Goal: Complete application form

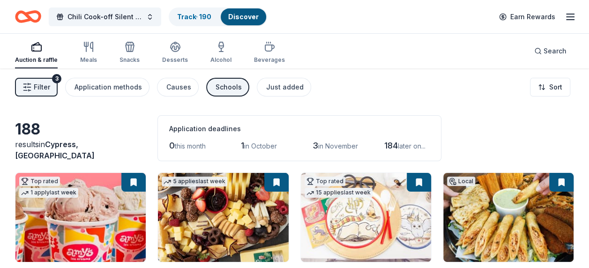
click at [31, 85] on icon "button" at bounding box center [26, 86] width 9 height 9
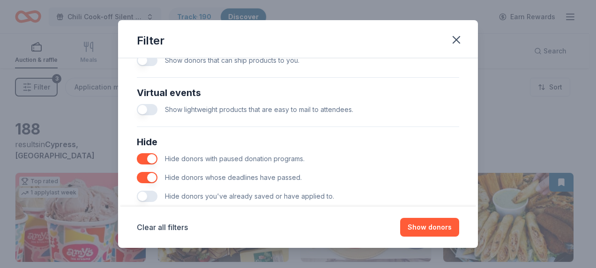
scroll to position [468, 0]
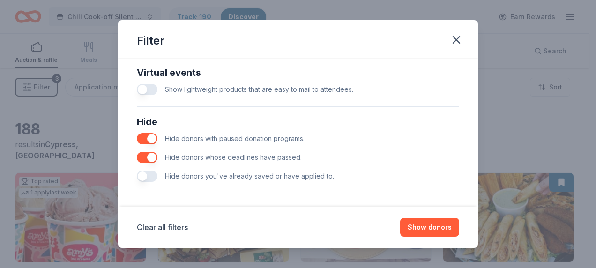
click at [143, 176] on button "button" at bounding box center [147, 176] width 21 height 11
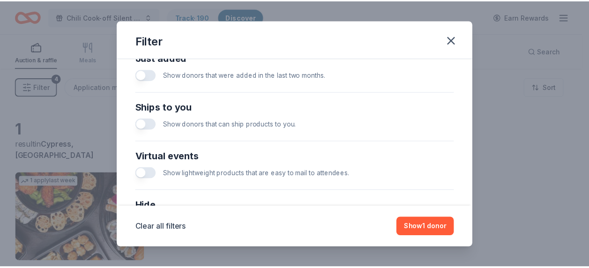
scroll to position [327, 0]
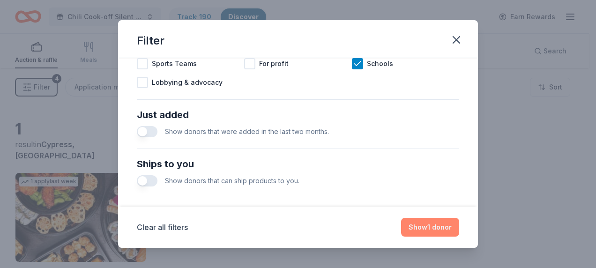
click at [418, 225] on button "Show 1 donor" at bounding box center [430, 227] width 58 height 19
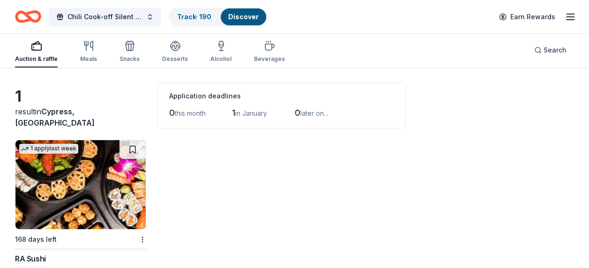
scroll to position [71, 0]
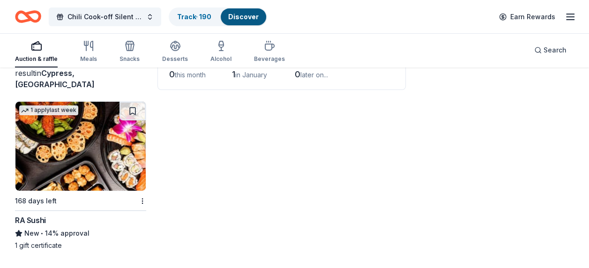
click at [100, 179] on img at bounding box center [80, 146] width 130 height 89
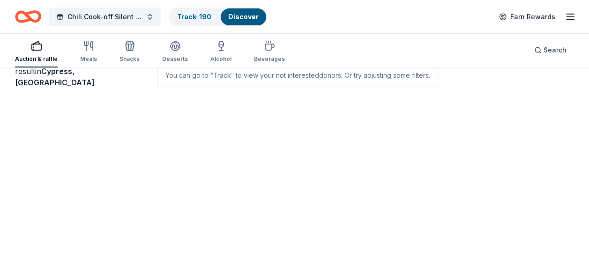
scroll to position [68, 0]
click at [244, 19] on link "Discover" at bounding box center [243, 17] width 30 height 8
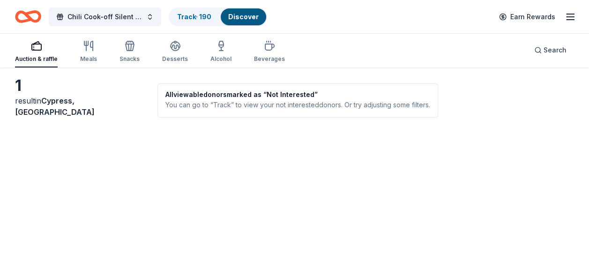
scroll to position [0, 0]
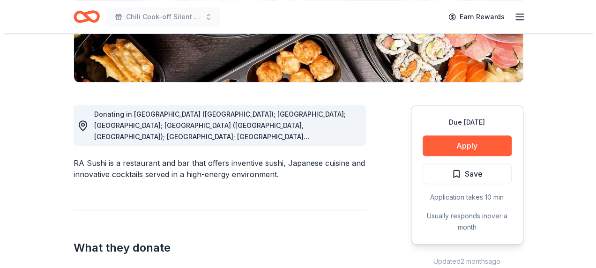
scroll to position [187, 0]
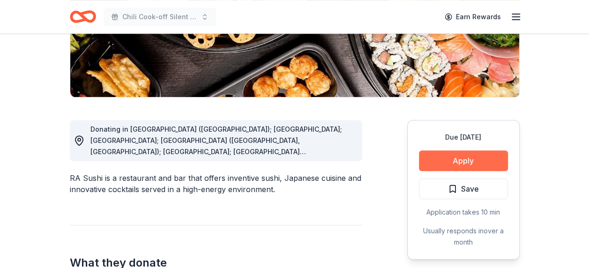
click at [450, 165] on button "Apply" at bounding box center [463, 160] width 89 height 21
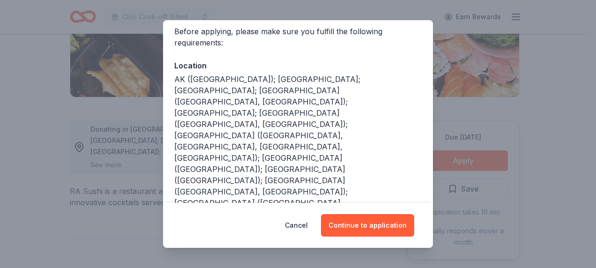
scroll to position [94, 0]
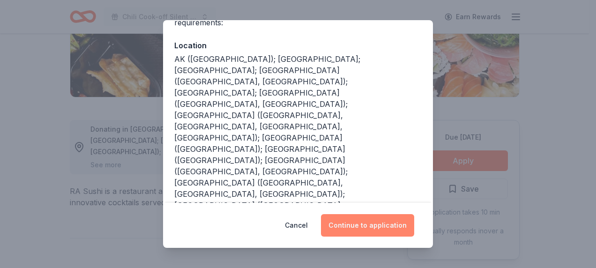
click at [374, 223] on button "Continue to application" at bounding box center [367, 225] width 93 height 22
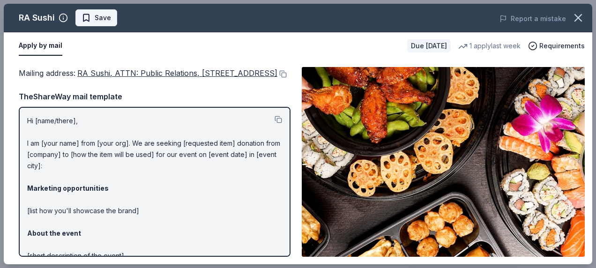
click at [108, 18] on span "Save" at bounding box center [103, 17] width 16 height 11
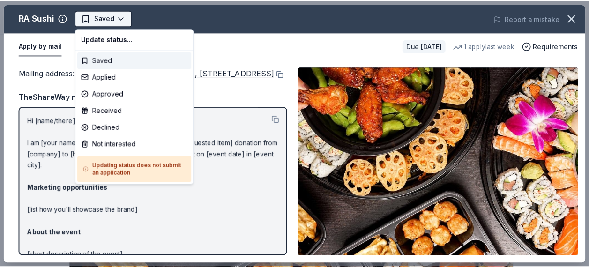
scroll to position [0, 0]
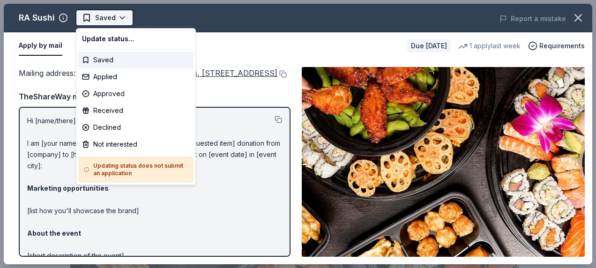
click at [110, 19] on body "Chili Cook-off Silent Auction Saved Apply Due in 168 days Share RA Sushi New • …" at bounding box center [294, 134] width 589 height 268
click at [121, 143] on div "Not interested" at bounding box center [135, 144] width 115 height 17
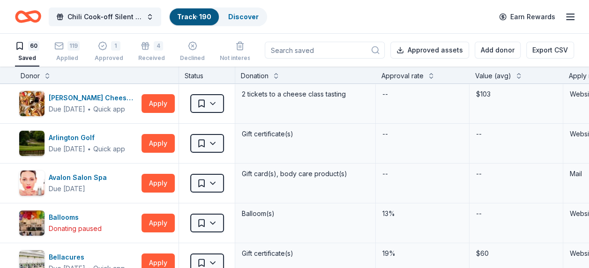
click at [379, 54] on icon at bounding box center [375, 49] width 9 height 9
click at [380, 50] on icon at bounding box center [375, 49] width 9 height 9
click at [63, 53] on div "119 Applied" at bounding box center [66, 51] width 25 height 21
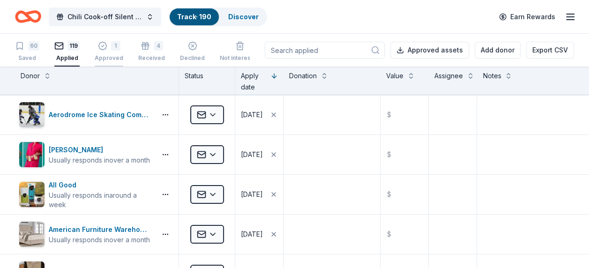
click at [112, 56] on div "Approved" at bounding box center [109, 57] width 29 height 7
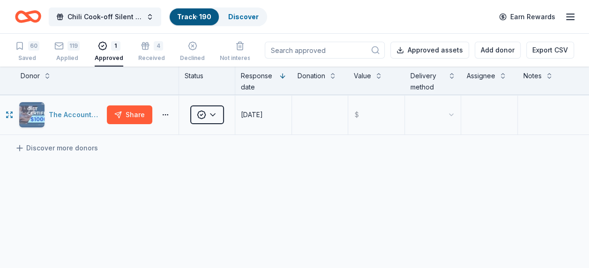
click at [62, 115] on div "The Accounting Doctor" at bounding box center [76, 114] width 54 height 11
click at [144, 50] on icon "button" at bounding box center [145, 45] width 9 height 9
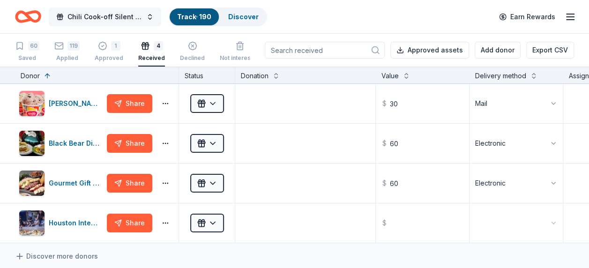
click at [80, 16] on span "Chili Cook-off Silent Auction" at bounding box center [104, 16] width 75 height 11
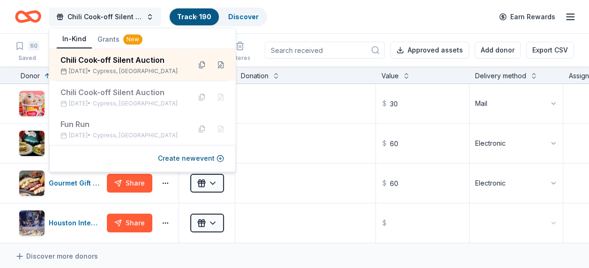
click at [80, 16] on span "Chili Cook-off Silent Auction" at bounding box center [104, 16] width 75 height 11
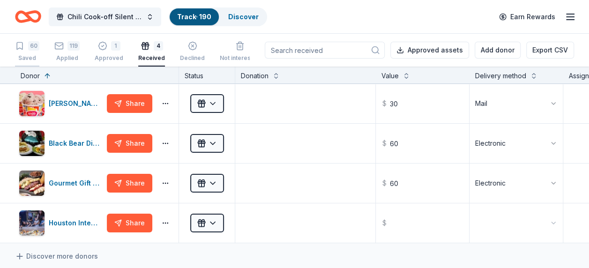
click at [34, 51] on div "60 Saved" at bounding box center [27, 51] width 24 height 21
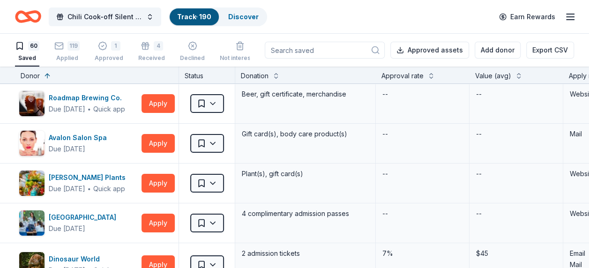
click at [376, 51] on circle at bounding box center [375, 50] width 6 height 6
click at [85, 14] on span "Chili Cook-off Silent Auction" at bounding box center [104, 16] width 75 height 11
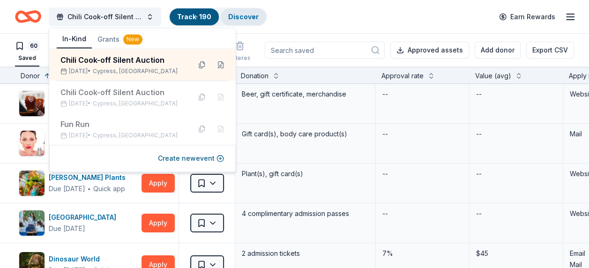
click at [246, 13] on link "Discover" at bounding box center [243, 17] width 30 height 8
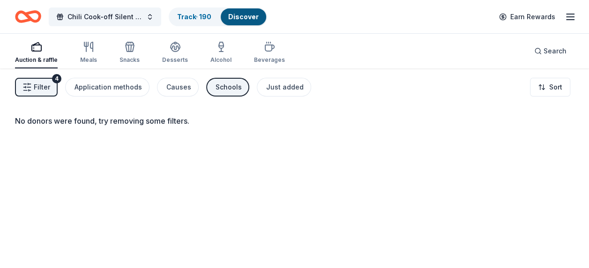
click at [41, 84] on span "Filter" at bounding box center [42, 87] width 16 height 11
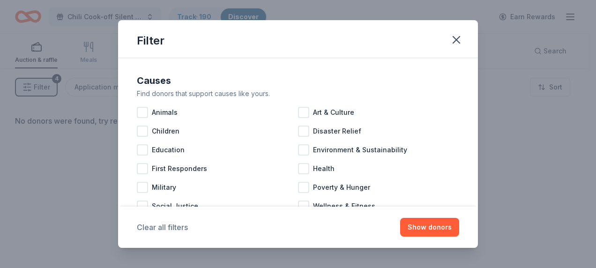
click at [166, 231] on button "Clear all filters" at bounding box center [162, 227] width 51 height 11
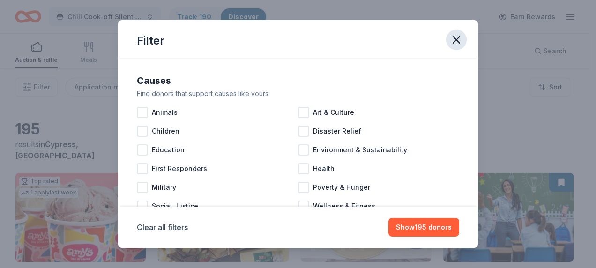
click at [459, 41] on icon "button" at bounding box center [456, 39] width 13 height 13
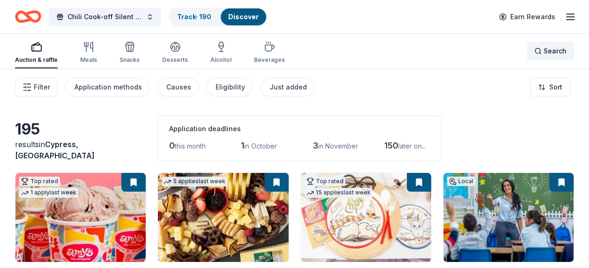
click at [549, 50] on span "Search" at bounding box center [554, 50] width 23 height 11
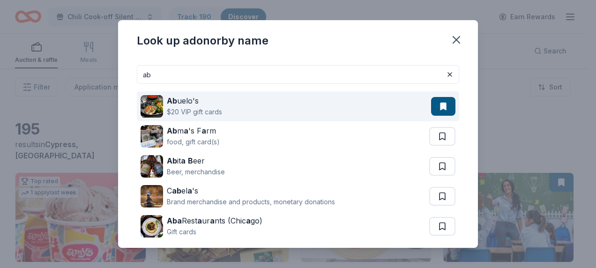
type input "ab"
click at [177, 105] on div "Ab uelo's" at bounding box center [194, 100] width 55 height 11
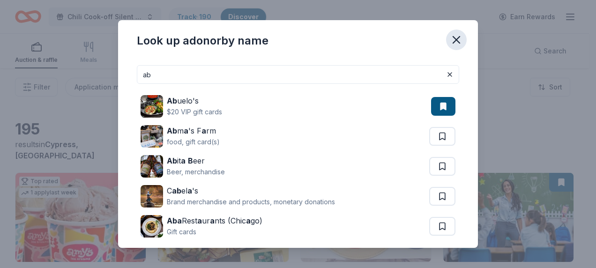
click at [457, 37] on icon "button" at bounding box center [456, 39] width 13 height 13
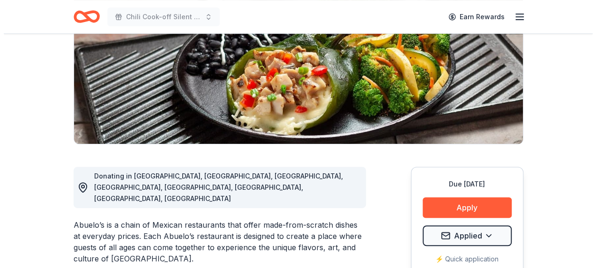
scroll to position [187, 0]
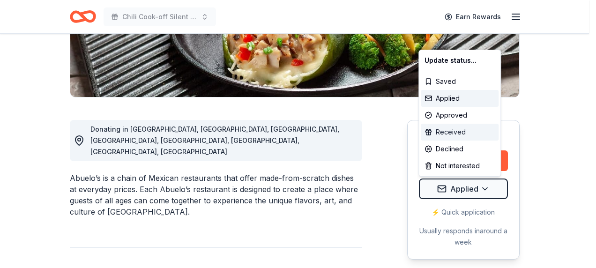
click at [459, 135] on div "Received" at bounding box center [460, 132] width 78 height 17
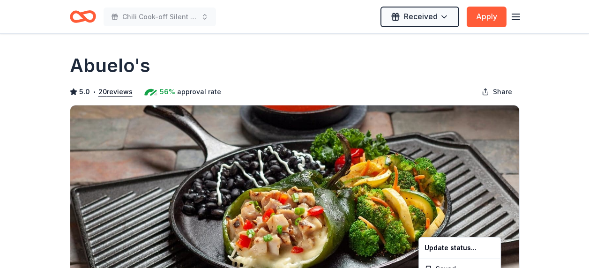
scroll to position [0, 0]
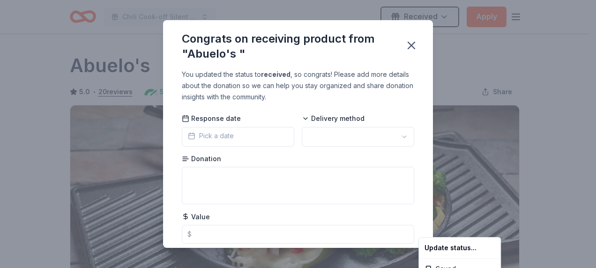
click at [209, 139] on html "Chili Cook-off Silent Auction Received Apply Due [DATE] Share Abuelo's 5.0 • 20…" at bounding box center [298, 134] width 596 height 268
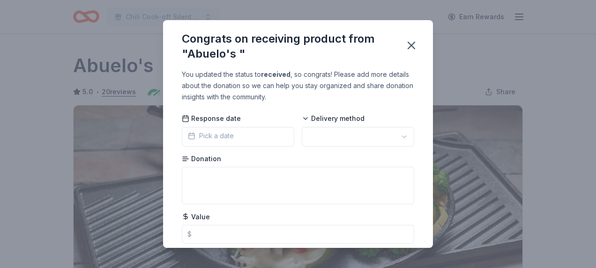
scroll to position [242, 0]
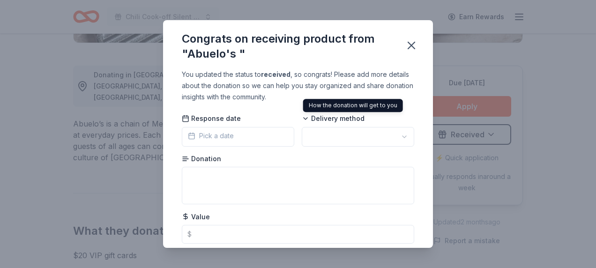
click at [315, 120] on span "Delivery method" at bounding box center [333, 118] width 63 height 9
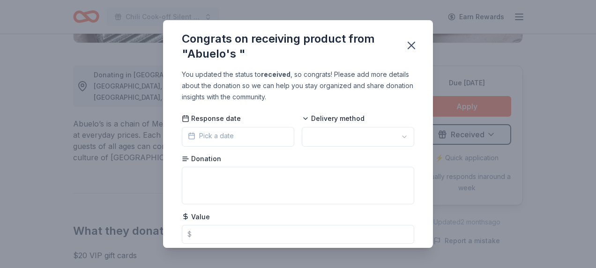
click at [302, 120] on icon at bounding box center [305, 118] width 7 height 7
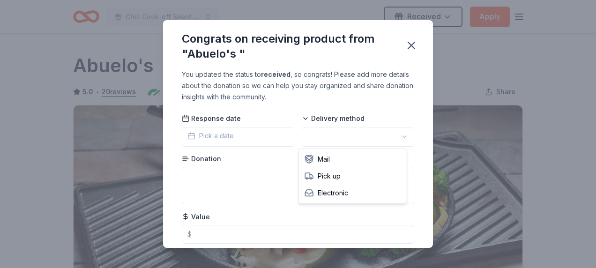
scroll to position [0, 0]
click at [399, 134] on html "Chili Cook-off Silent Auction Received Apply Due [DATE] Share Abuelo's 5.0 • 20…" at bounding box center [298, 134] width 596 height 268
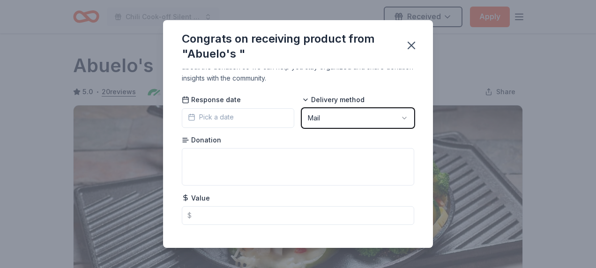
scroll to position [29, 0]
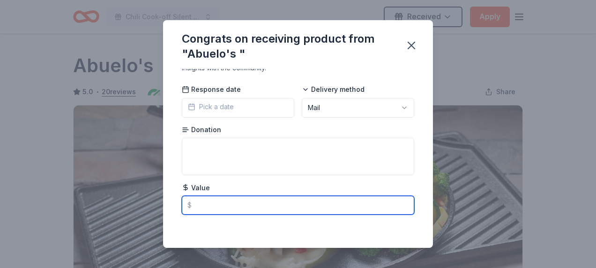
click at [212, 196] on input "text" at bounding box center [298, 205] width 232 height 19
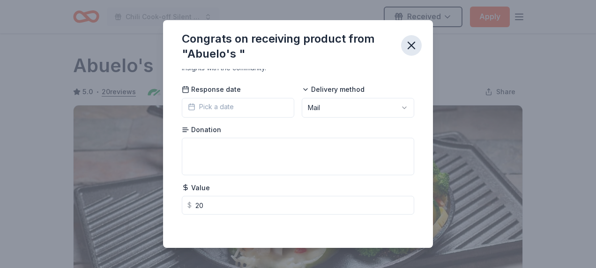
type input "20.00"
click at [411, 47] on icon "button" at bounding box center [411, 45] width 13 height 13
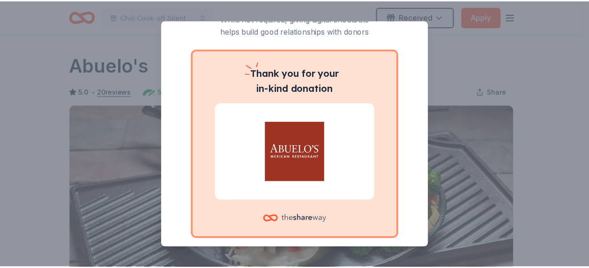
scroll to position [0, 0]
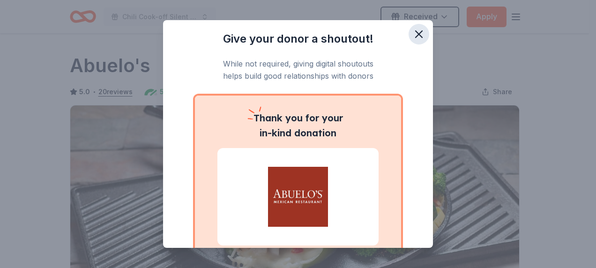
click at [415, 36] on icon "button" at bounding box center [418, 34] width 13 height 13
